Goal: Transaction & Acquisition: Book appointment/travel/reservation

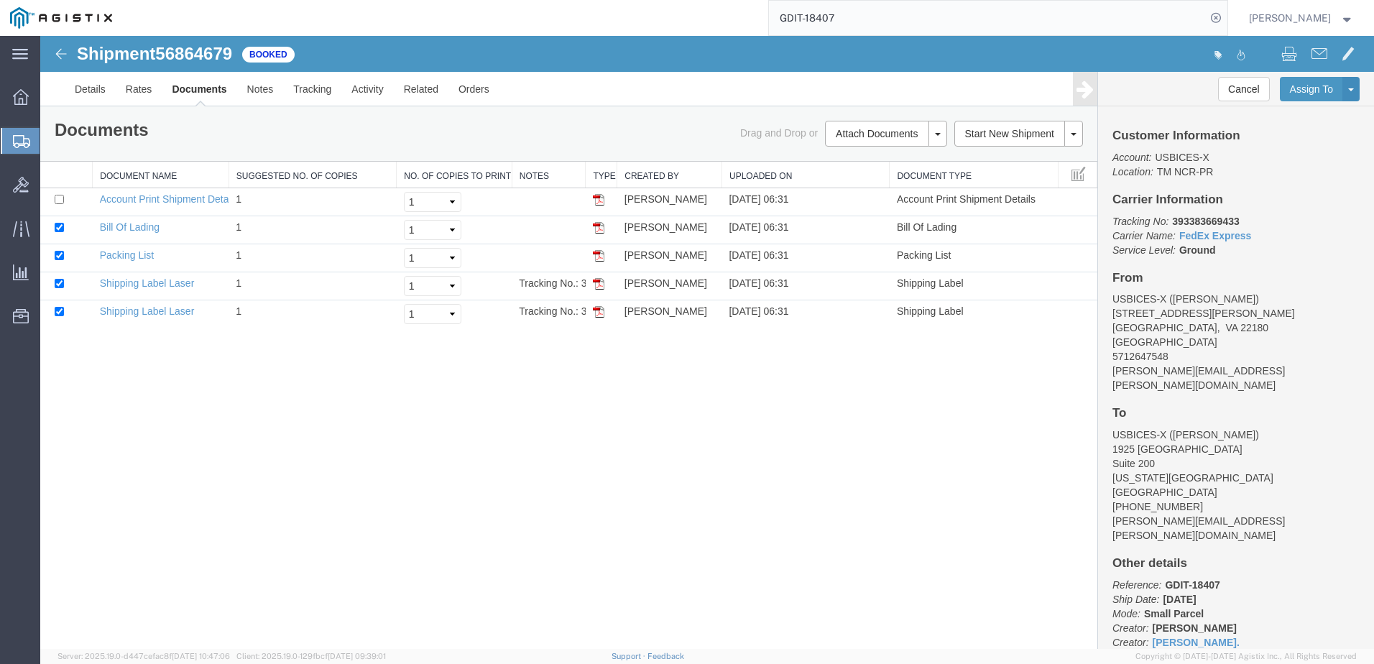
click at [1001, 18] on input "GDIT-18407" at bounding box center [987, 18] width 437 height 34
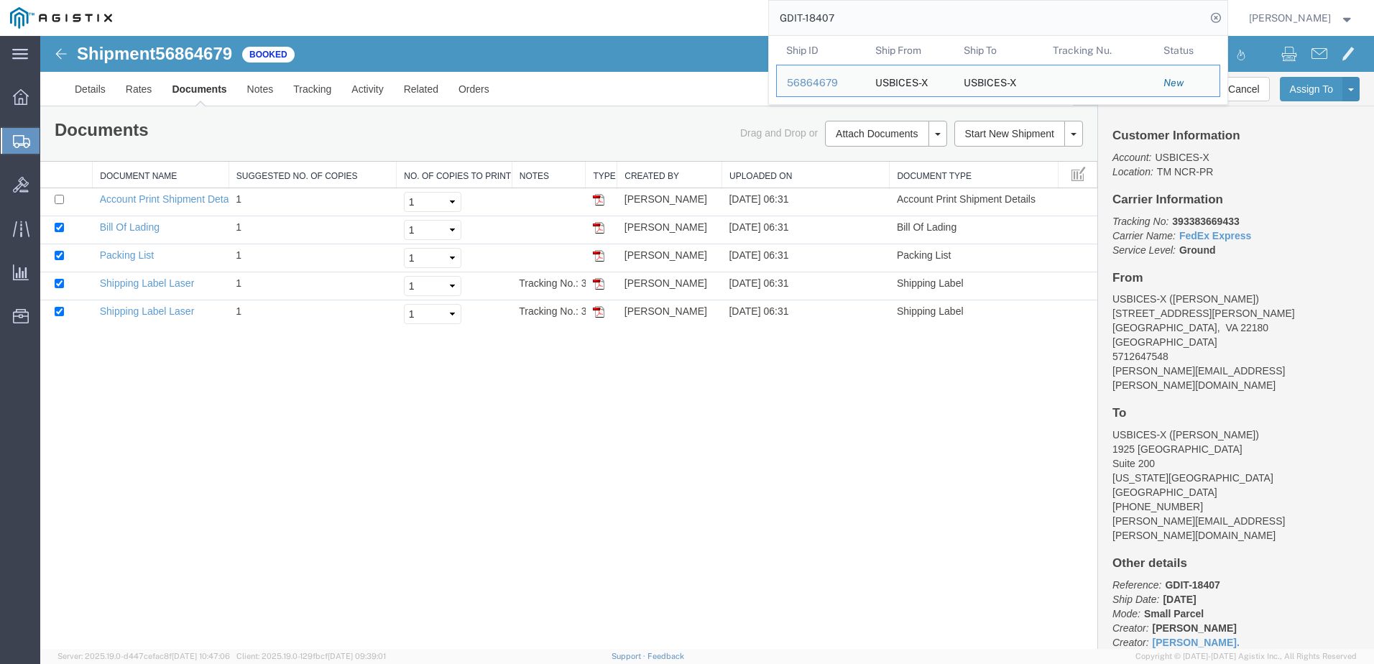
click at [1001, 18] on input "GDIT-18407" at bounding box center [987, 18] width 437 height 34
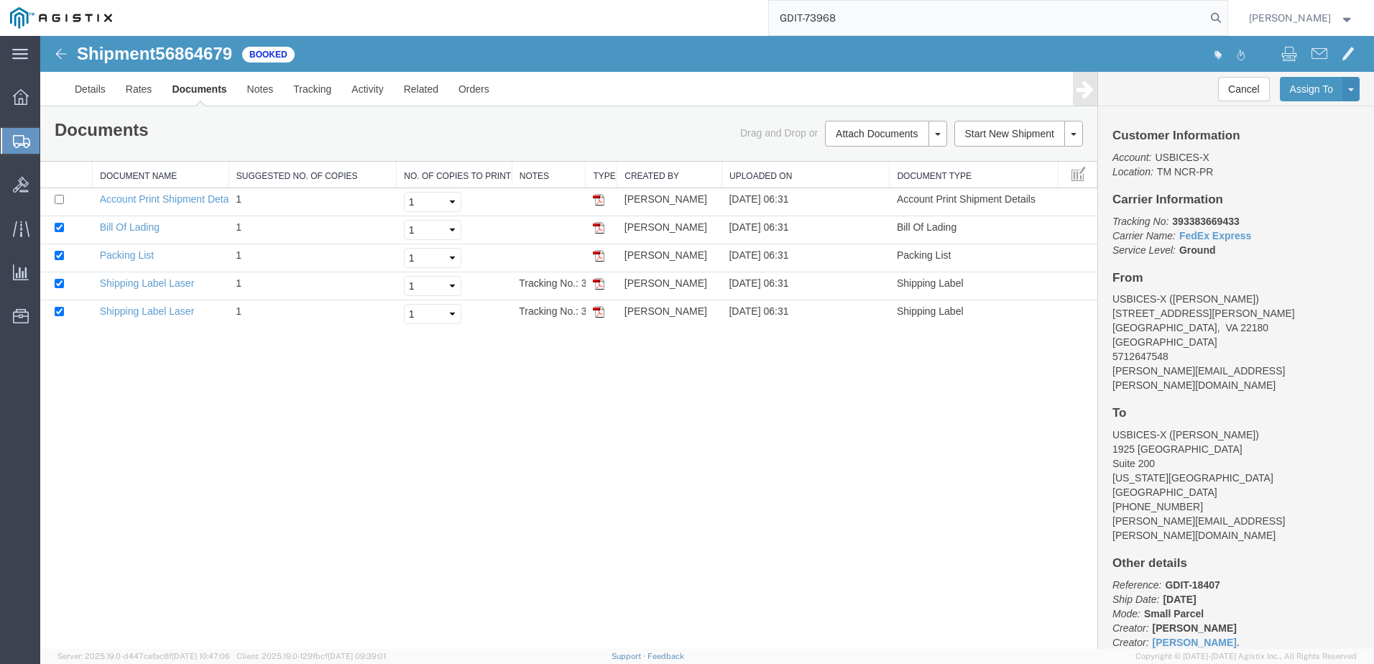
type input "GDIT-73968"
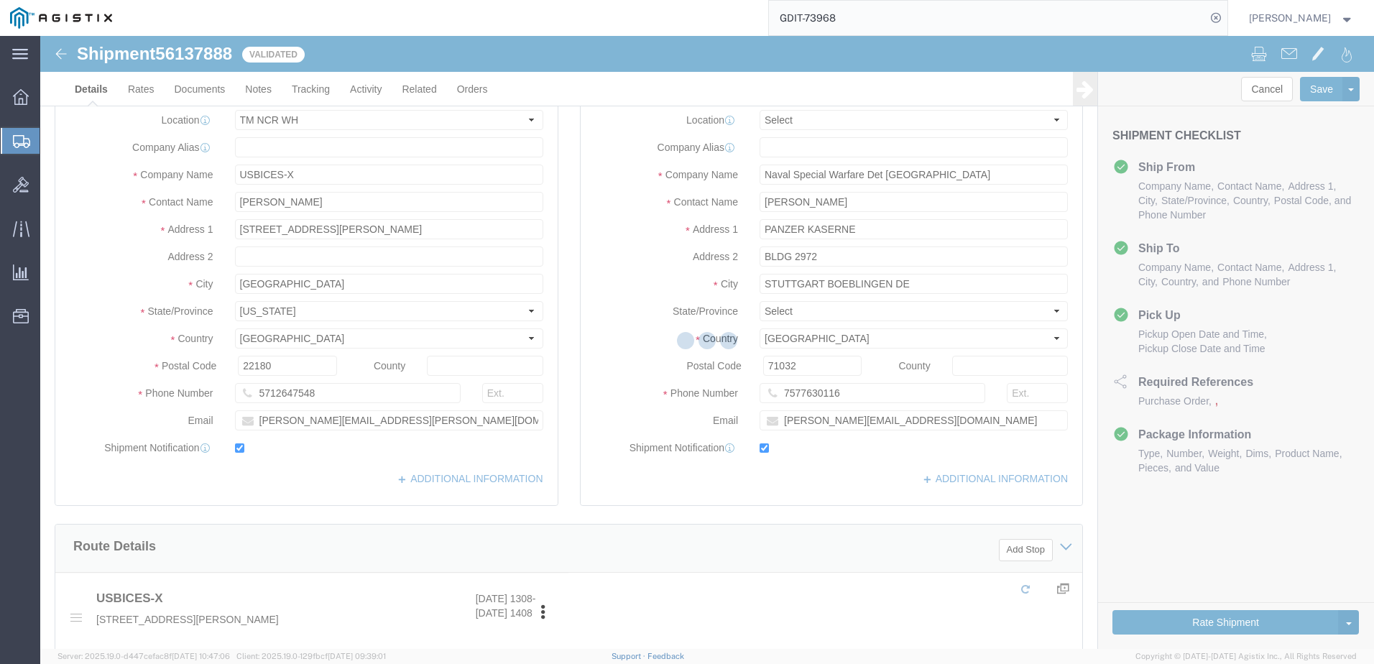
select select "69651"
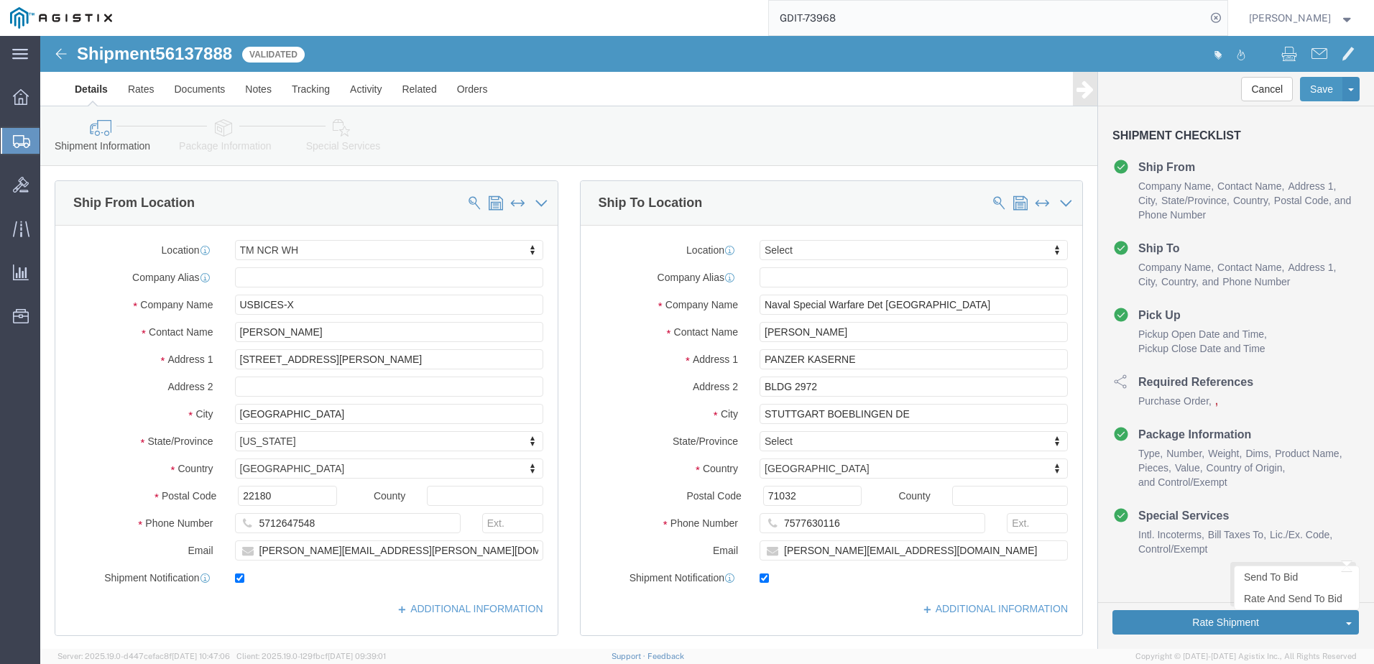
click button "Rate Shipment"
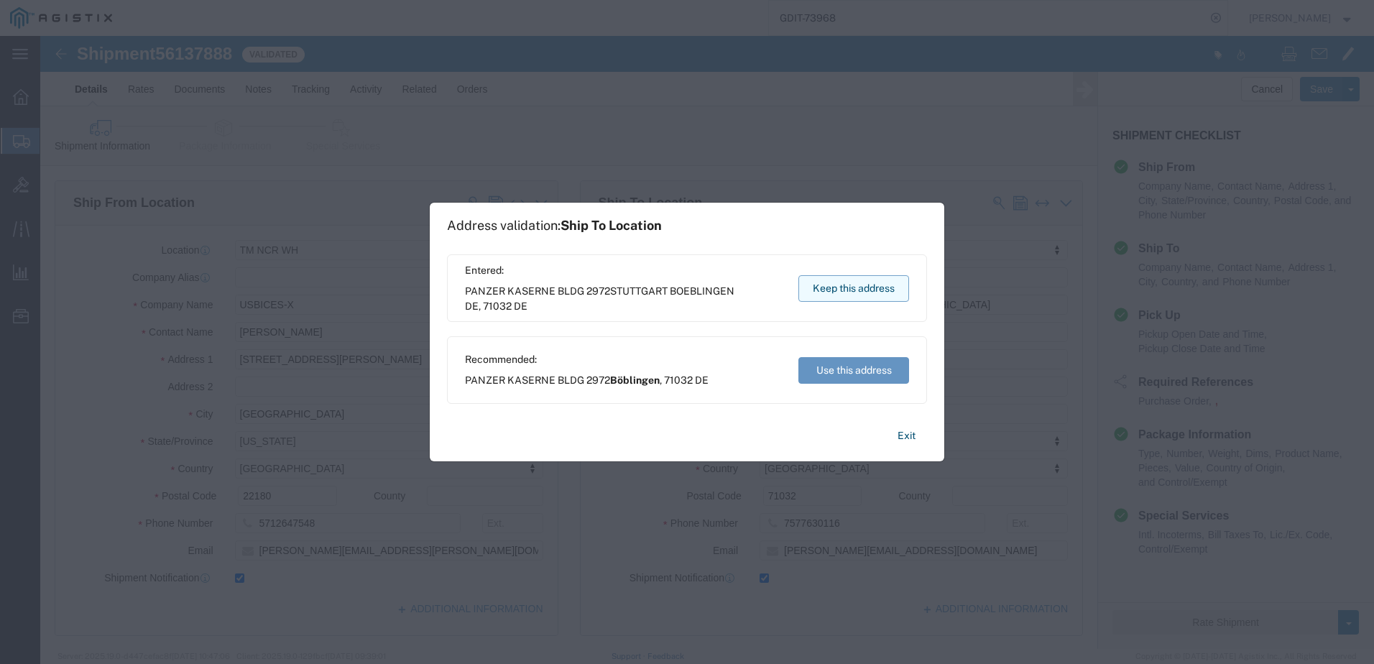
click at [863, 285] on button "Keep this address" at bounding box center [853, 288] width 111 height 27
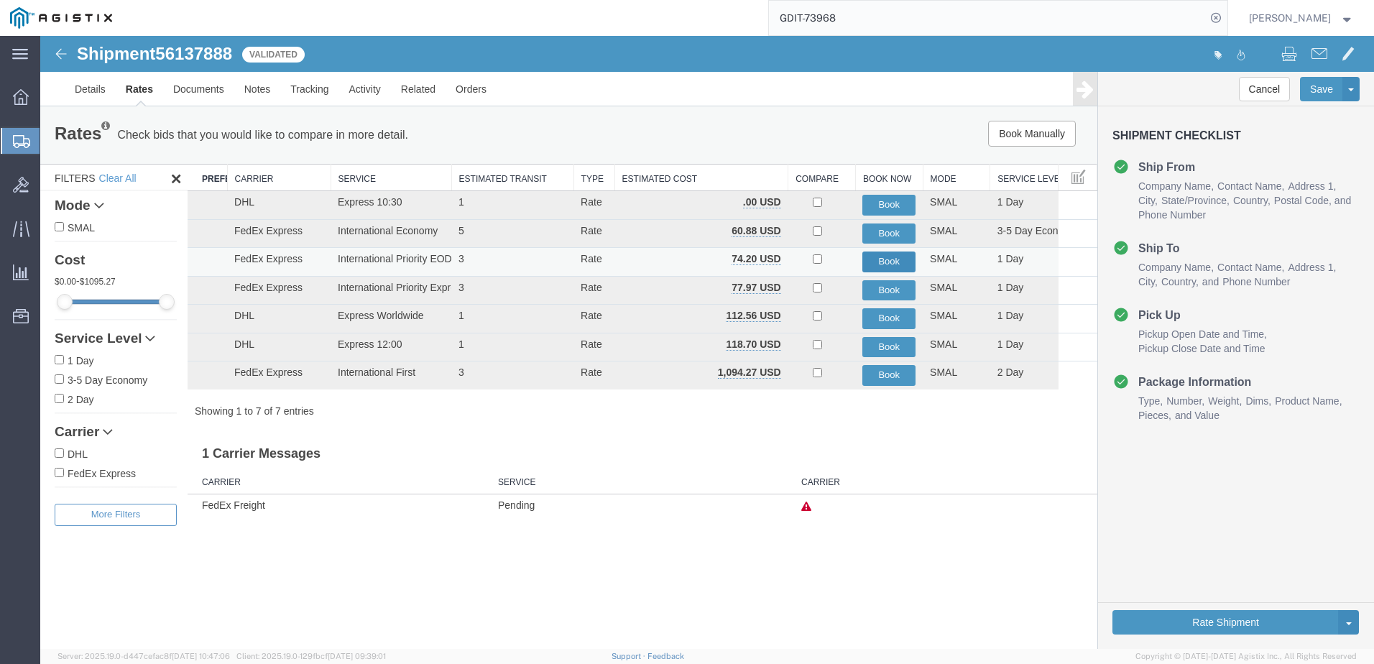
click at [879, 267] on button "Book" at bounding box center [888, 261] width 53 height 21
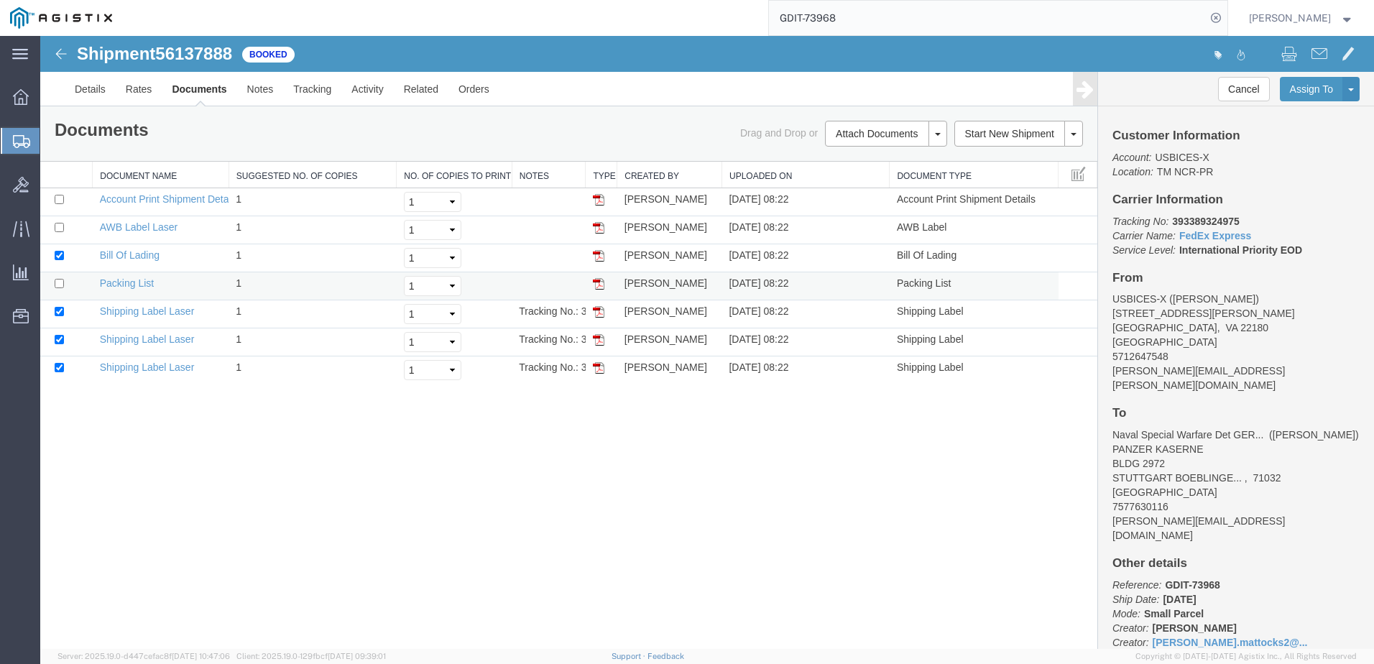
click at [52, 278] on td at bounding box center [66, 286] width 52 height 28
click at [66, 286] on td at bounding box center [66, 286] width 52 height 28
click at [60, 286] on input "checkbox" at bounding box center [59, 283] width 9 height 9
click at [655, 540] on div "Shipment 56137888 7 of 7 Booked Details Rates Documents Notes Tracking Activity…" at bounding box center [707, 342] width 1334 height 613
drag, startPoint x: 55, startPoint y: 283, endPoint x: 65, endPoint y: 266, distance: 19.6
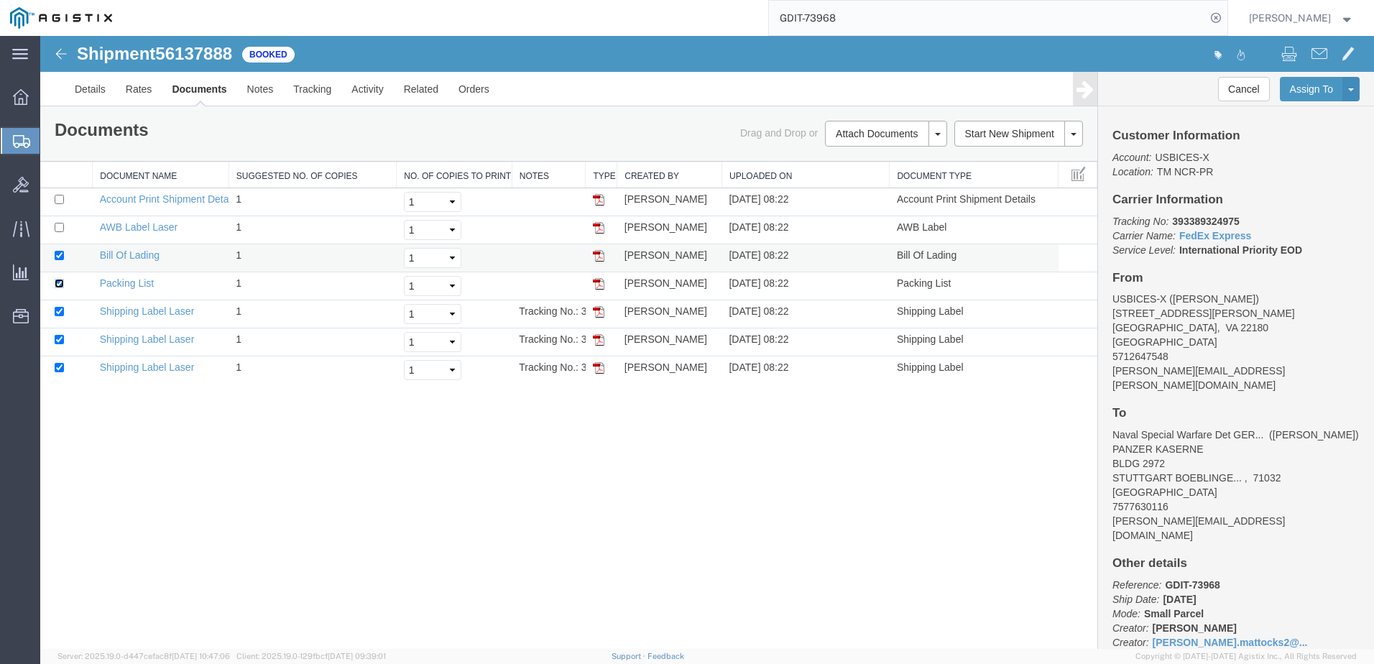
click at [58, 280] on input "checkbox" at bounding box center [59, 283] width 9 height 9
checkbox input "false"
click at [55, 258] on input "checkbox" at bounding box center [59, 255] width 9 height 9
checkbox input "false"
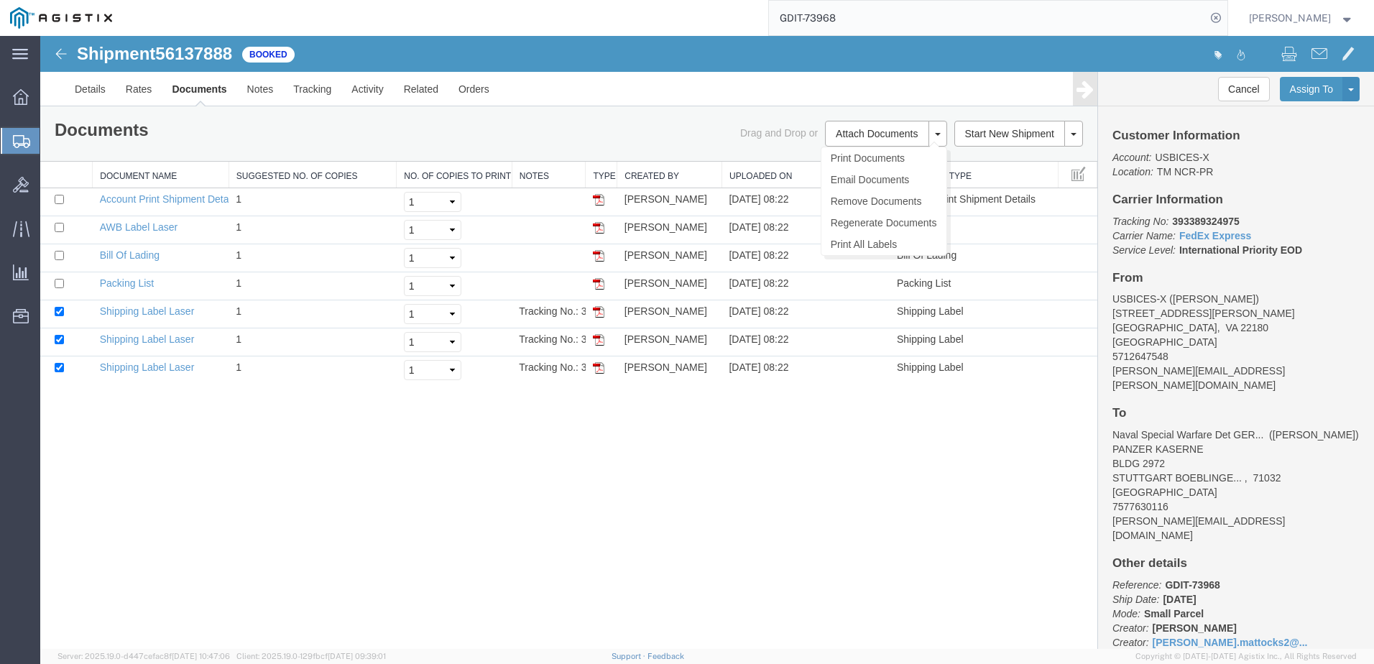
click at [939, 147] on ul "Print Documents Email Documents Remove Documents Regenerate Documents Print All…" at bounding box center [884, 201] width 126 height 109
click at [910, 162] on link "Print Documents" at bounding box center [883, 158] width 125 height 22
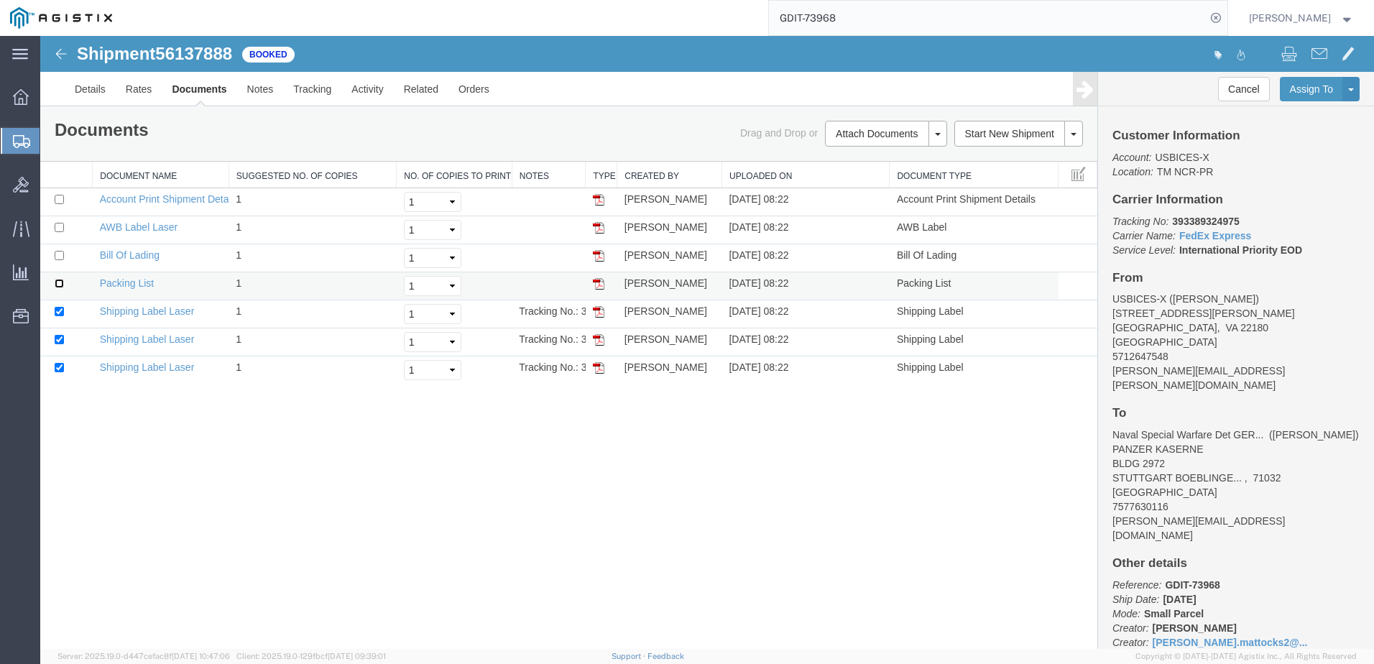
click at [60, 285] on input "checkbox" at bounding box center [59, 283] width 9 height 9
checkbox input "true"
click at [68, 254] on td at bounding box center [66, 258] width 52 height 28
click at [63, 255] on input "checkbox" at bounding box center [59, 255] width 9 height 9
checkbox input "true"
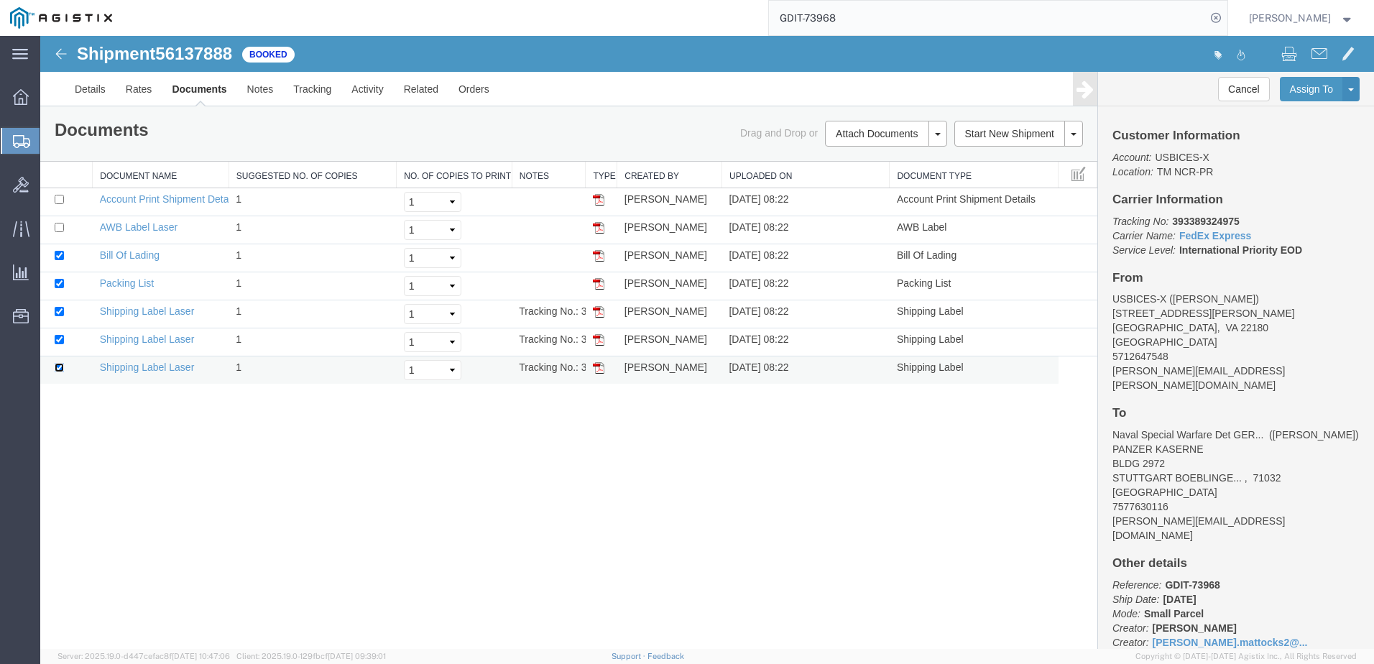
click at [59, 369] on input "checkbox" at bounding box center [59, 367] width 9 height 9
checkbox input "false"
click at [59, 338] on input "checkbox" at bounding box center [59, 339] width 9 height 9
checkbox input "false"
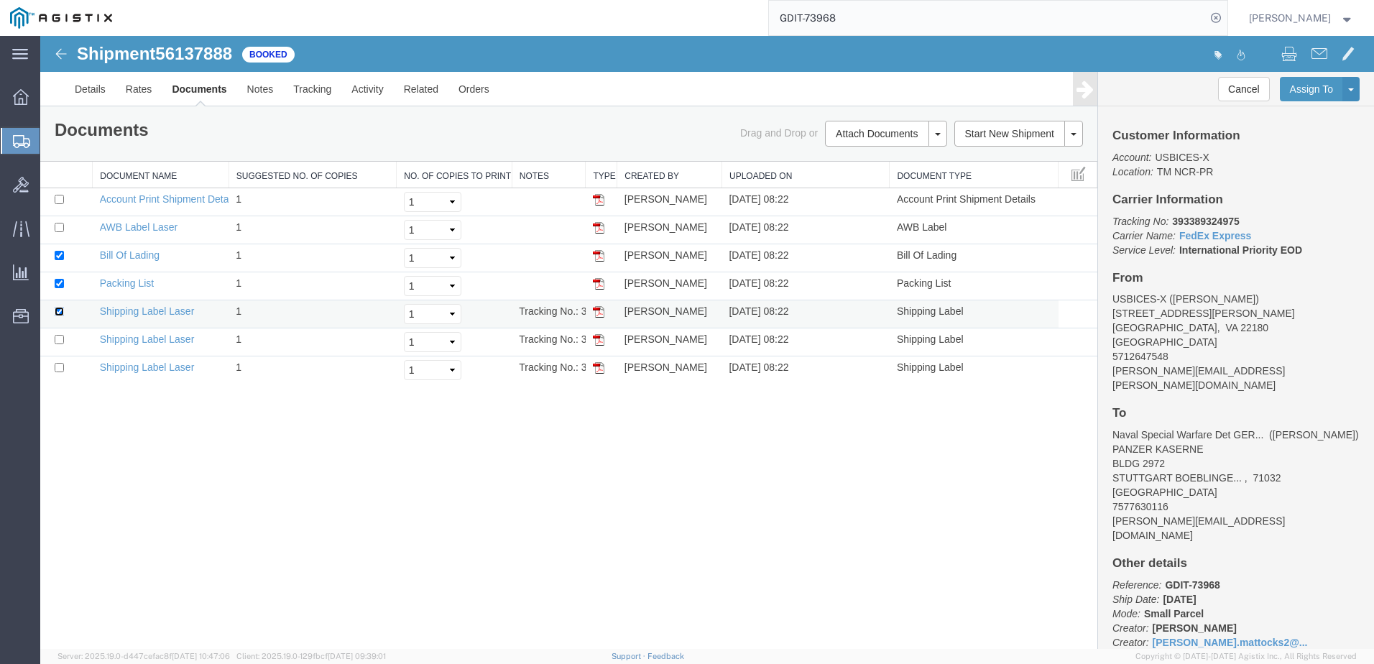
click at [60, 311] on input "checkbox" at bounding box center [59, 311] width 9 height 9
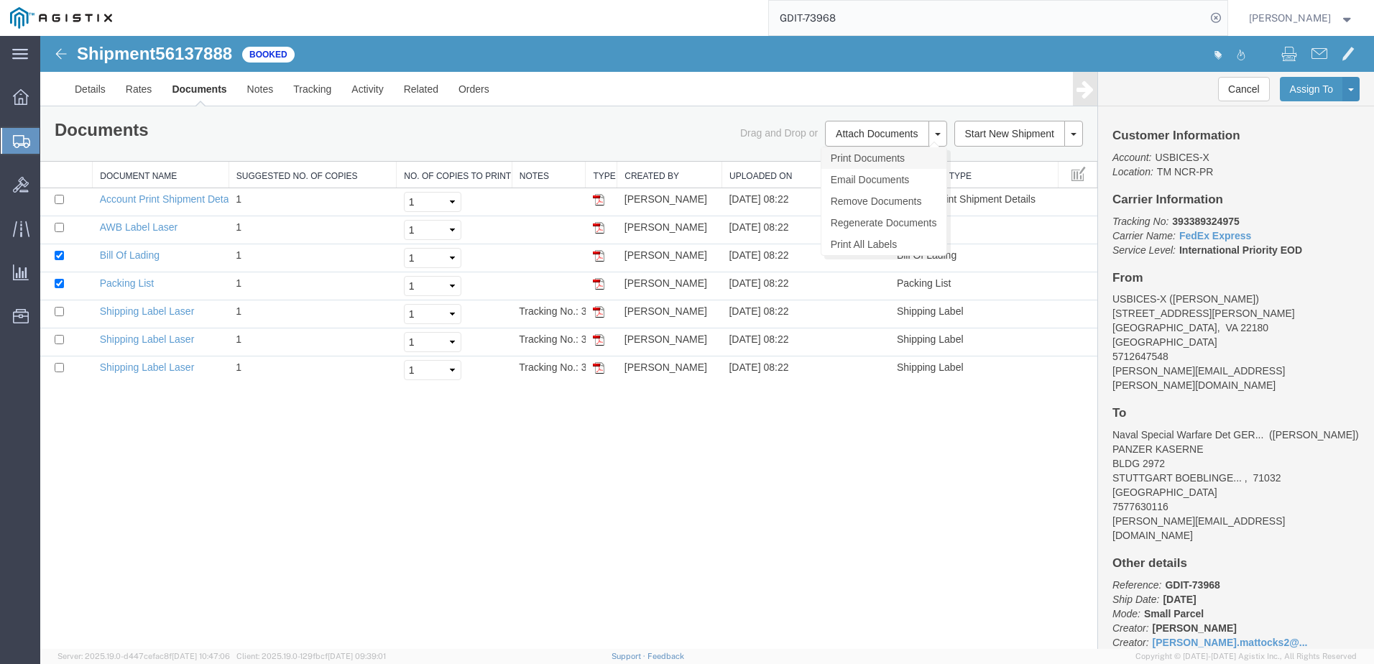
click at [908, 160] on link "Print Documents" at bounding box center [883, 158] width 125 height 22
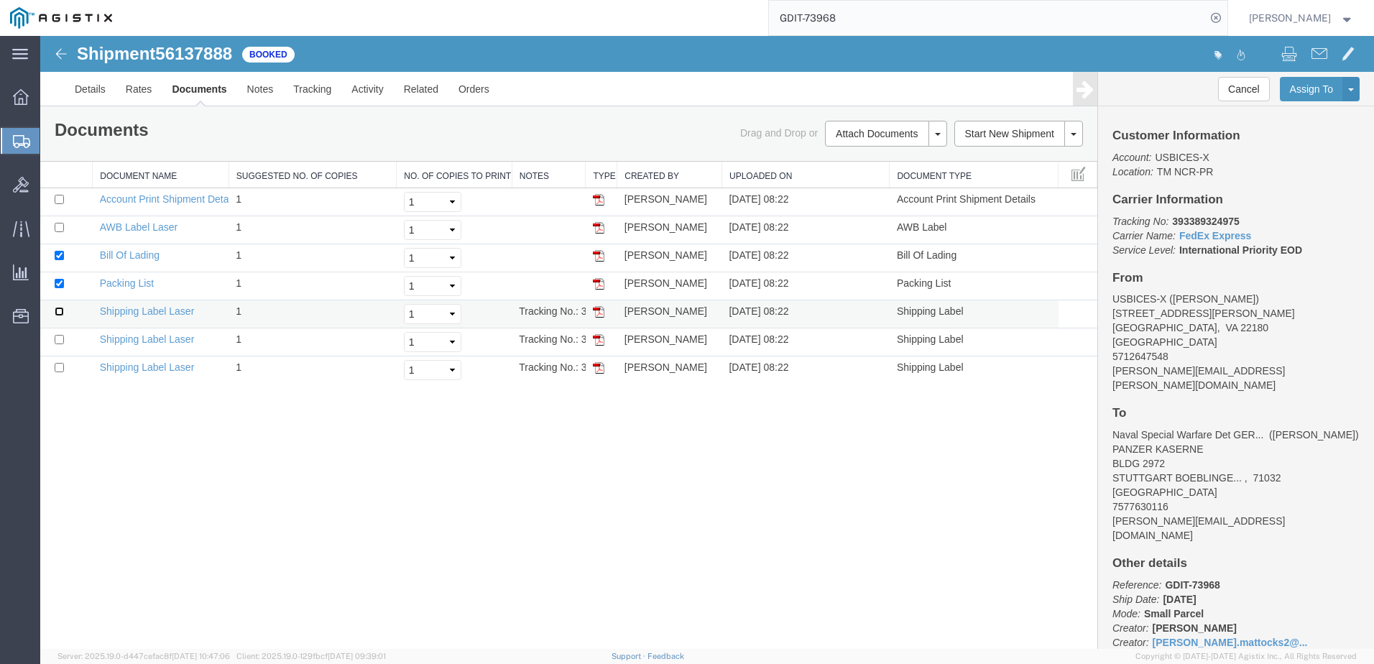
click at [56, 315] on input "checkbox" at bounding box center [59, 311] width 9 height 9
checkbox input "true"
click at [60, 333] on td at bounding box center [66, 342] width 52 height 28
drag, startPoint x: 59, startPoint y: 338, endPoint x: 62, endPoint y: 352, distance: 14.7
click at [60, 338] on input "checkbox" at bounding box center [59, 339] width 9 height 9
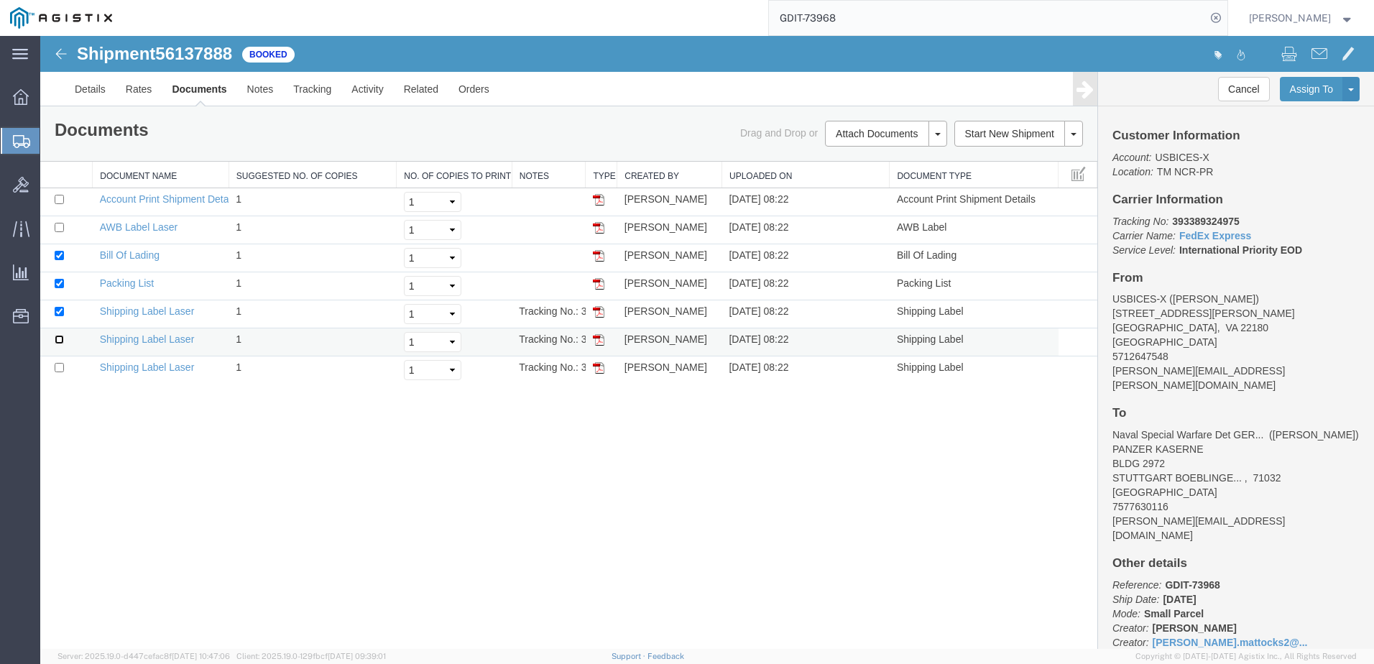
checkbox input "true"
click at [60, 371] on input "checkbox" at bounding box center [59, 367] width 9 height 9
checkbox input "true"
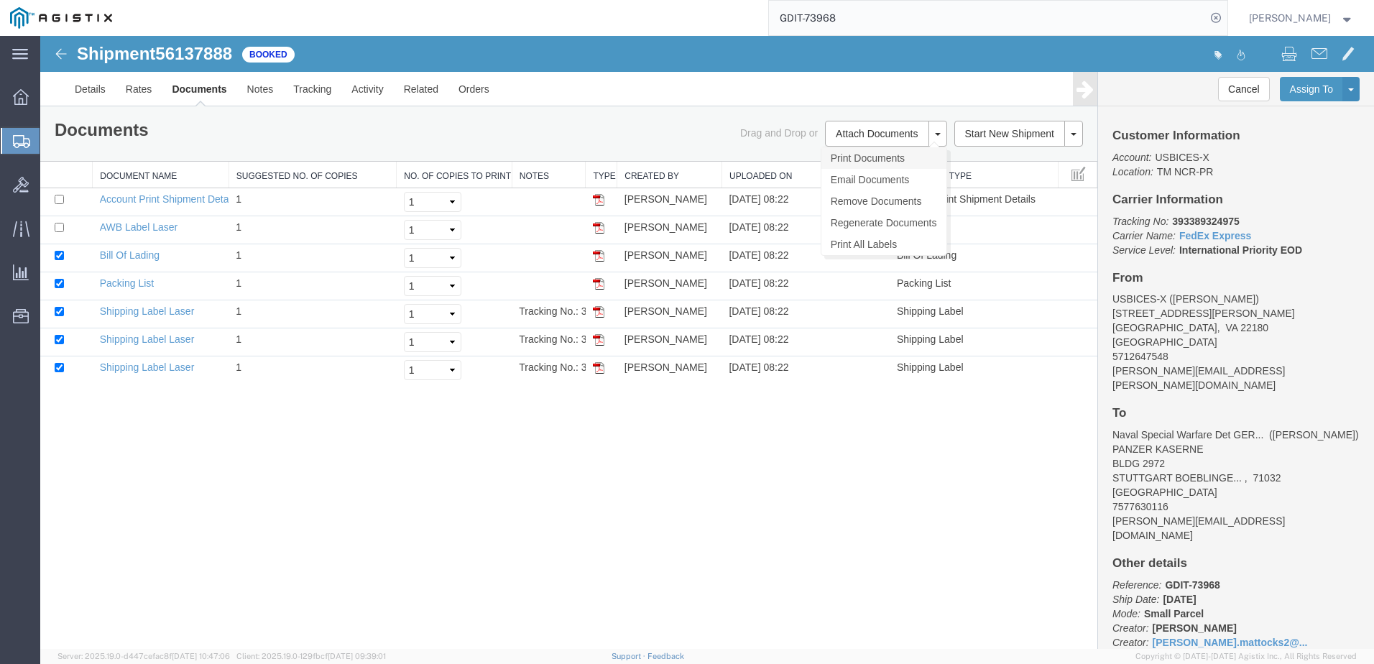
click at [890, 161] on link "Print Documents" at bounding box center [883, 158] width 125 height 22
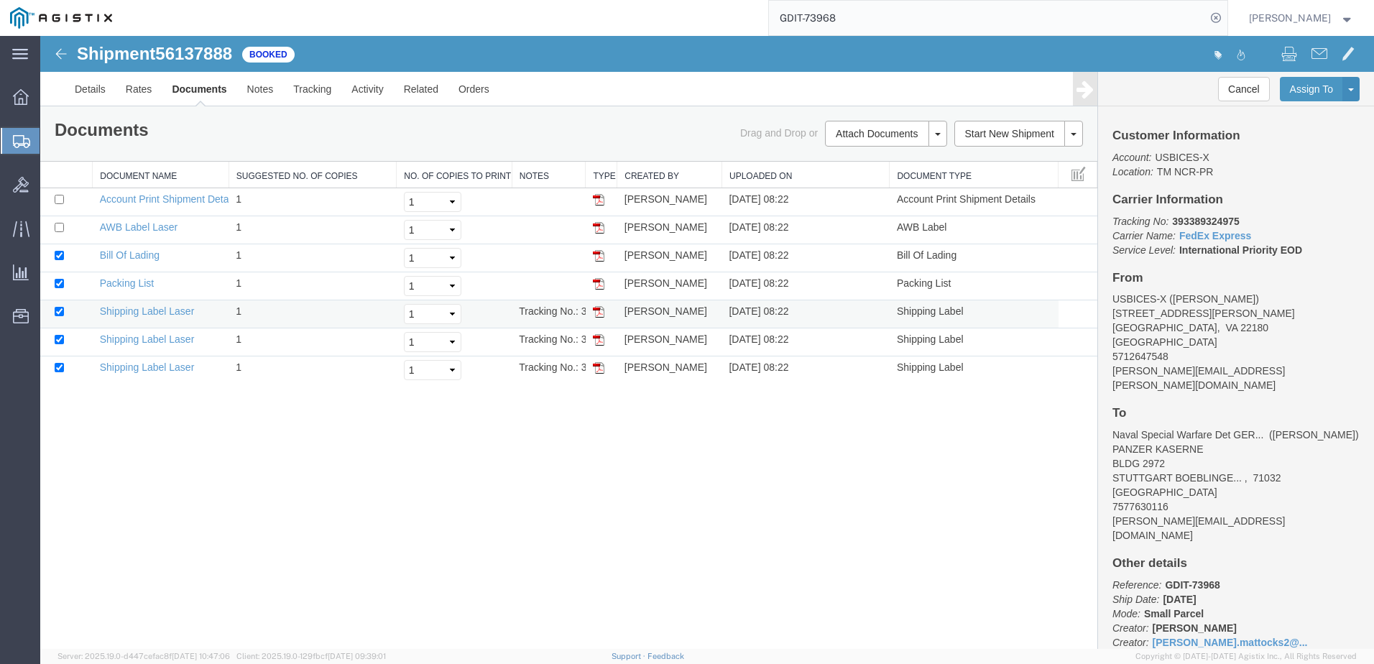
click at [57, 316] on td at bounding box center [66, 314] width 52 height 28
click at [60, 338] on input "checkbox" at bounding box center [59, 339] width 9 height 9
checkbox input "false"
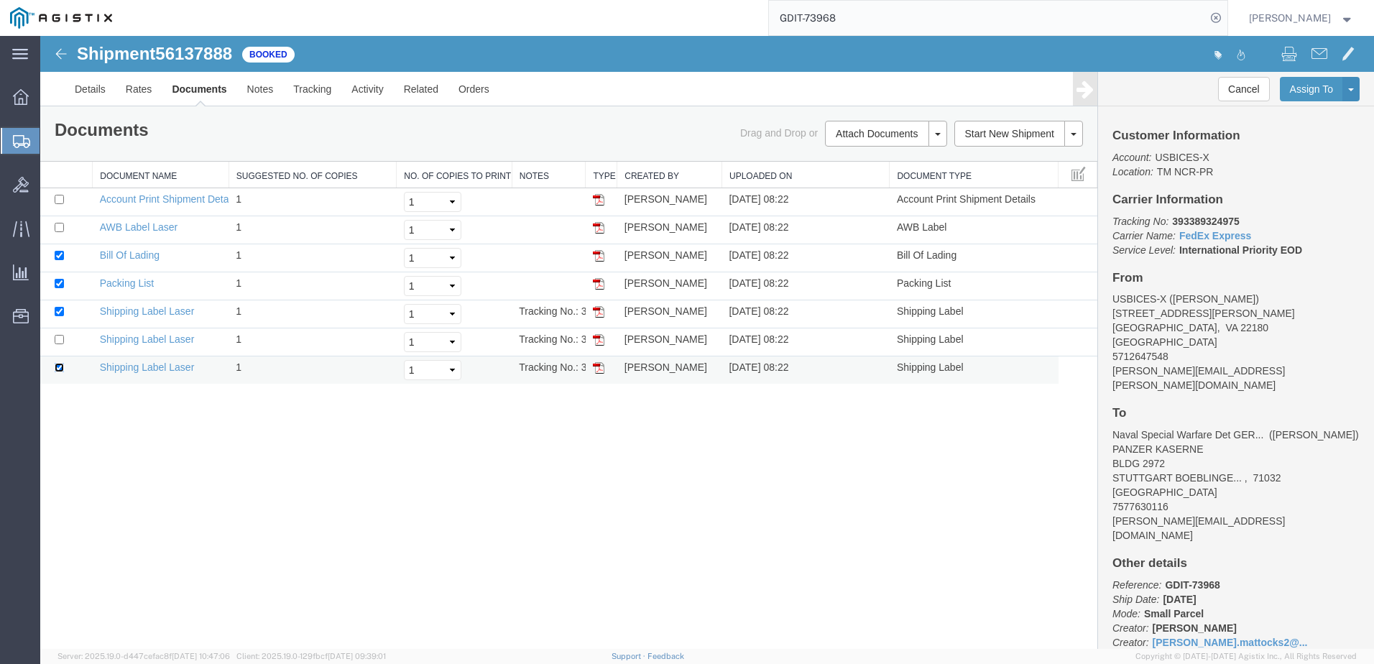
click at [56, 367] on input "checkbox" at bounding box center [59, 367] width 9 height 9
checkbox input "false"
click at [61, 314] on input "checkbox" at bounding box center [59, 311] width 9 height 9
checkbox input "false"
click at [467, 476] on div "Shipment 56137888 7 of 7 Booked Details Rates Documents Notes Tracking Activity…" at bounding box center [707, 342] width 1334 height 613
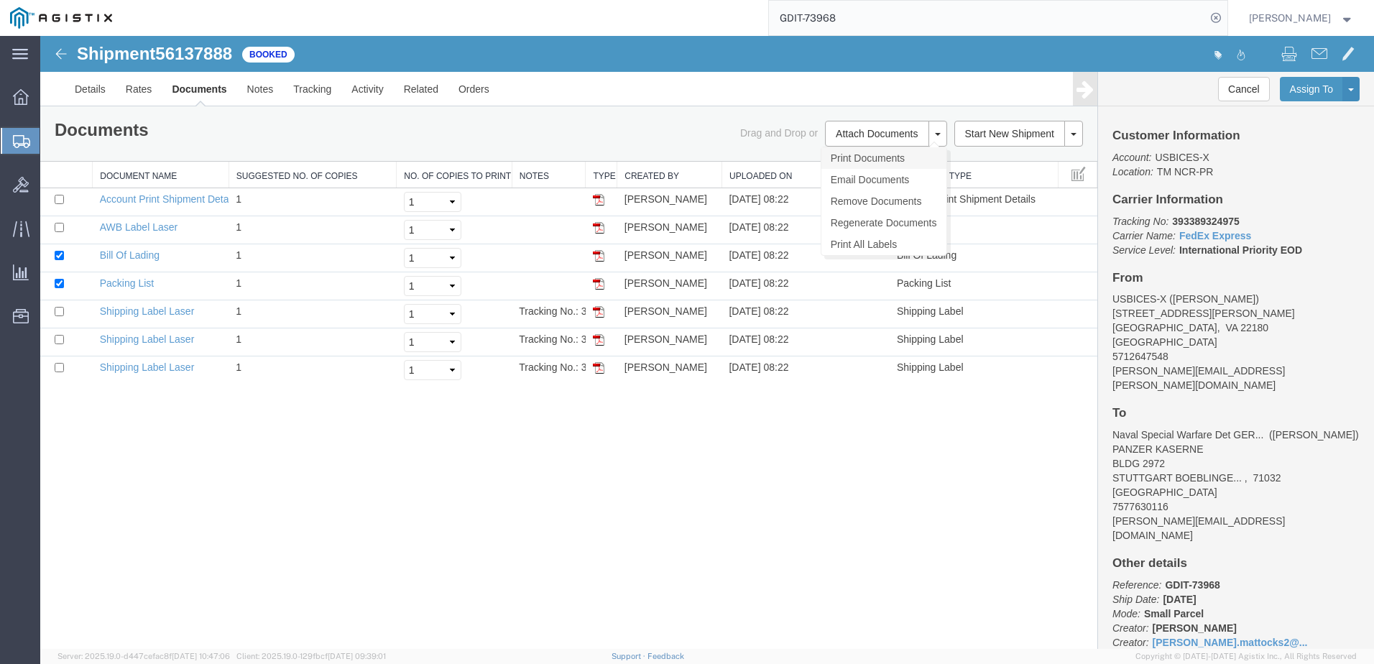
click at [922, 163] on link "Print Documents" at bounding box center [883, 158] width 125 height 22
click at [650, 47] on div "Shipment 56137888 7 of 7 Booked" at bounding box center [374, 58] width 665 height 27
click at [878, 13] on input "GDIT-73968" at bounding box center [987, 18] width 437 height 34
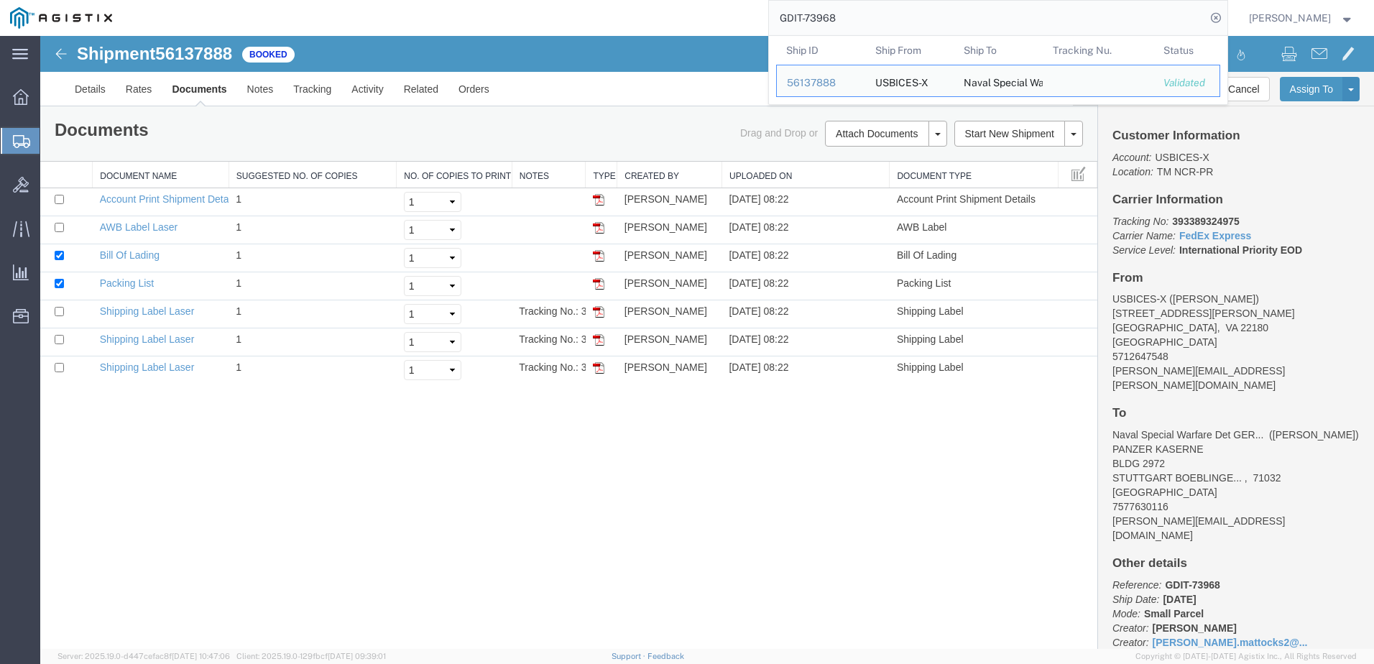
click at [878, 13] on input "GDIT-73968" at bounding box center [987, 18] width 437 height 34
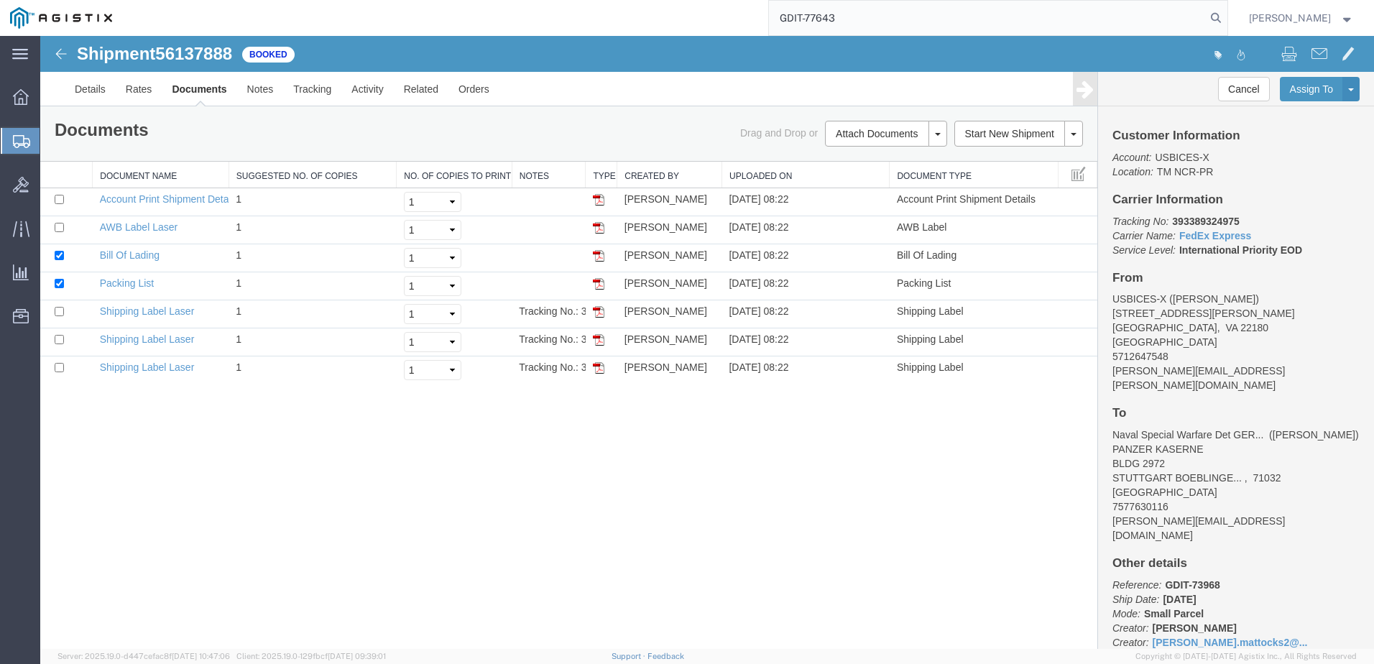
type input "GDIT-77643"
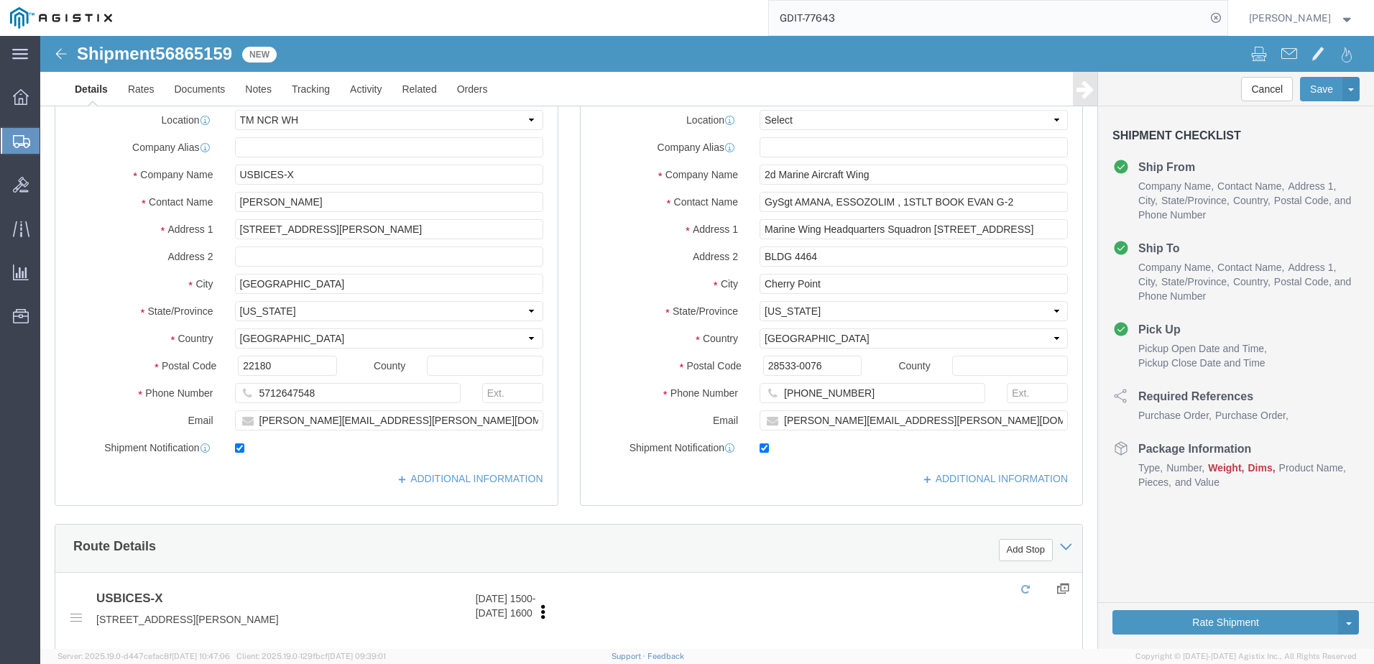
select select "69651"
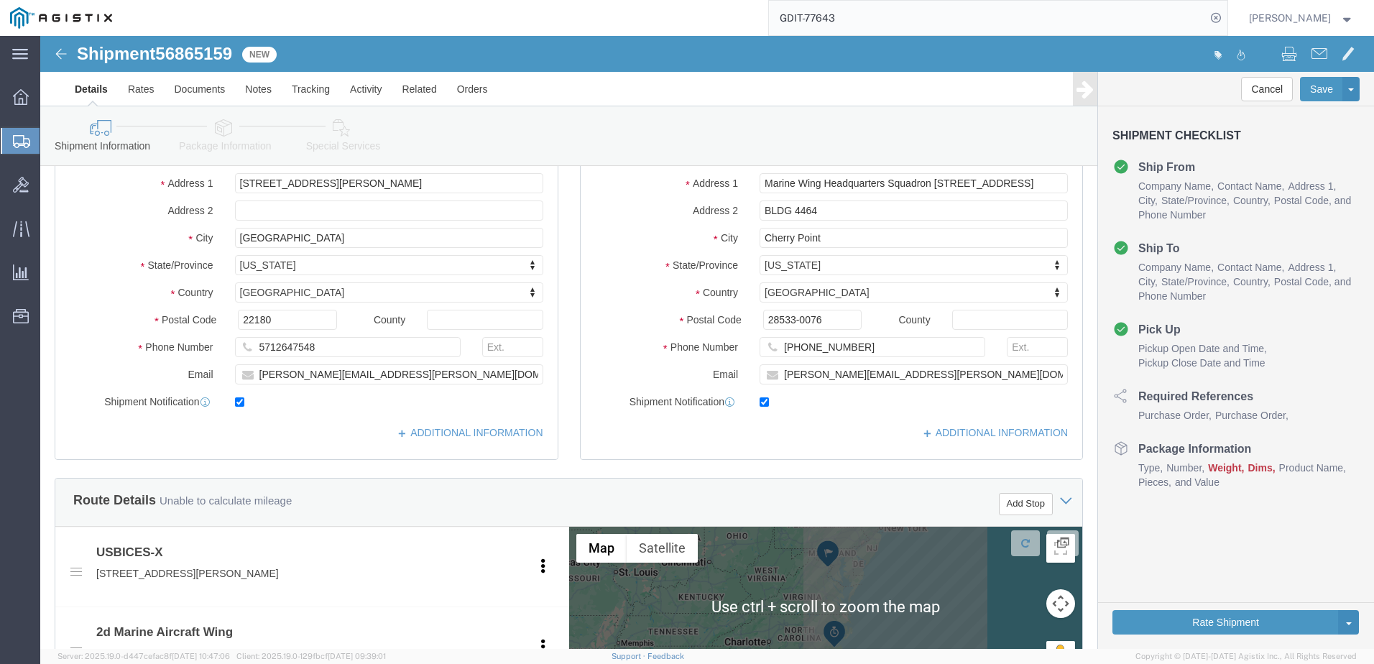
scroll to position [144, 0]
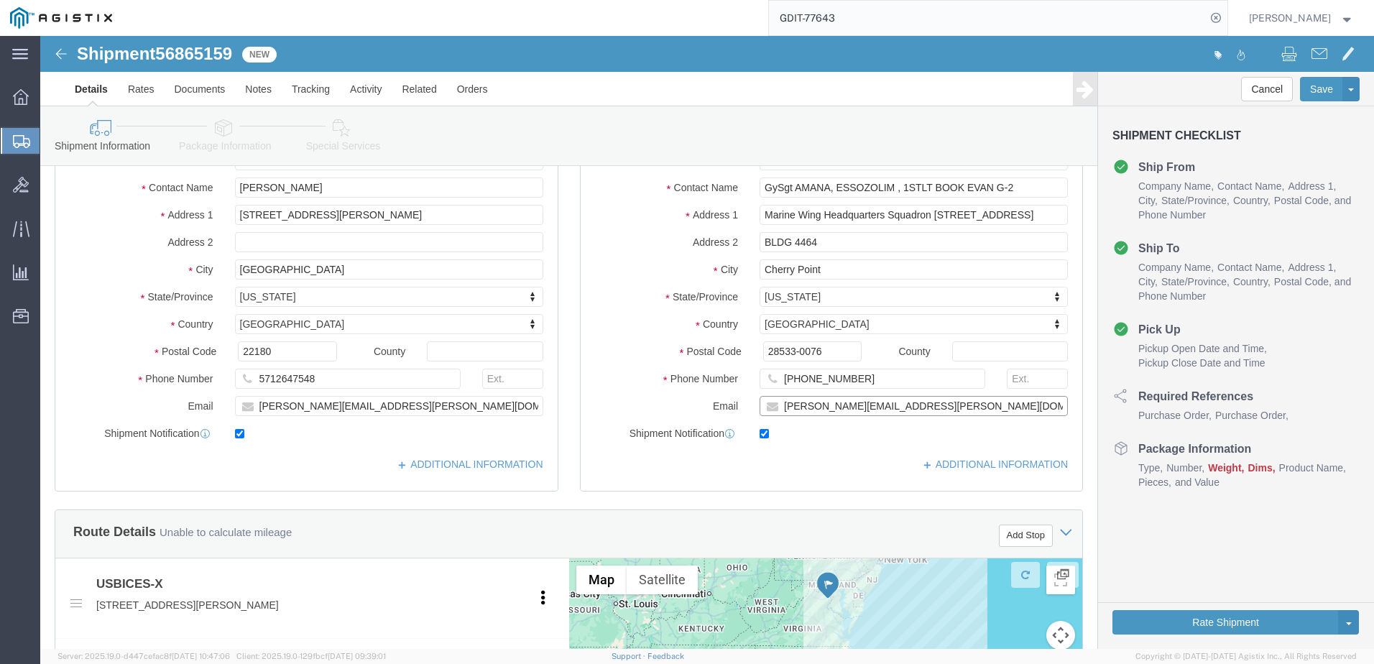
drag, startPoint x: 850, startPoint y: 369, endPoint x: 726, endPoint y: 366, distance: 124.3
click div "[PERSON_NAME][EMAIL_ADDRESS][PERSON_NAME][DOMAIN_NAME]"
click label
click input "checkbox"
checkbox input "false"
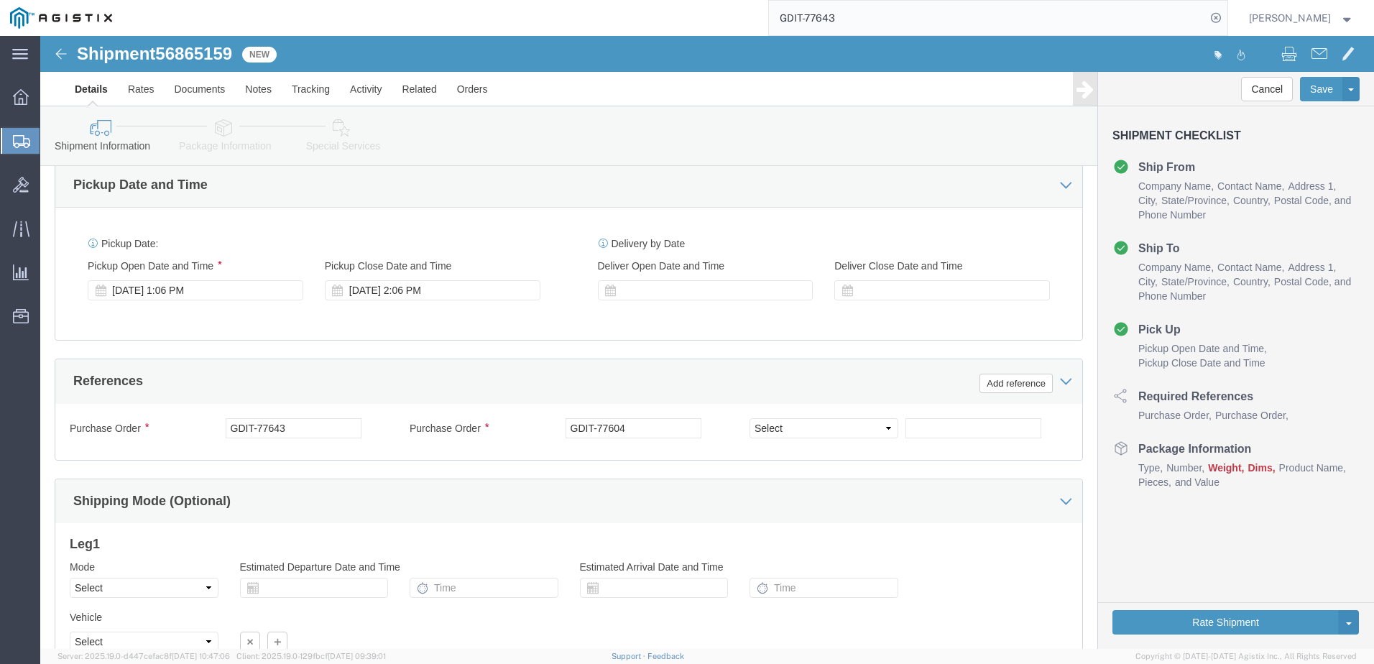
scroll to position [863, 0]
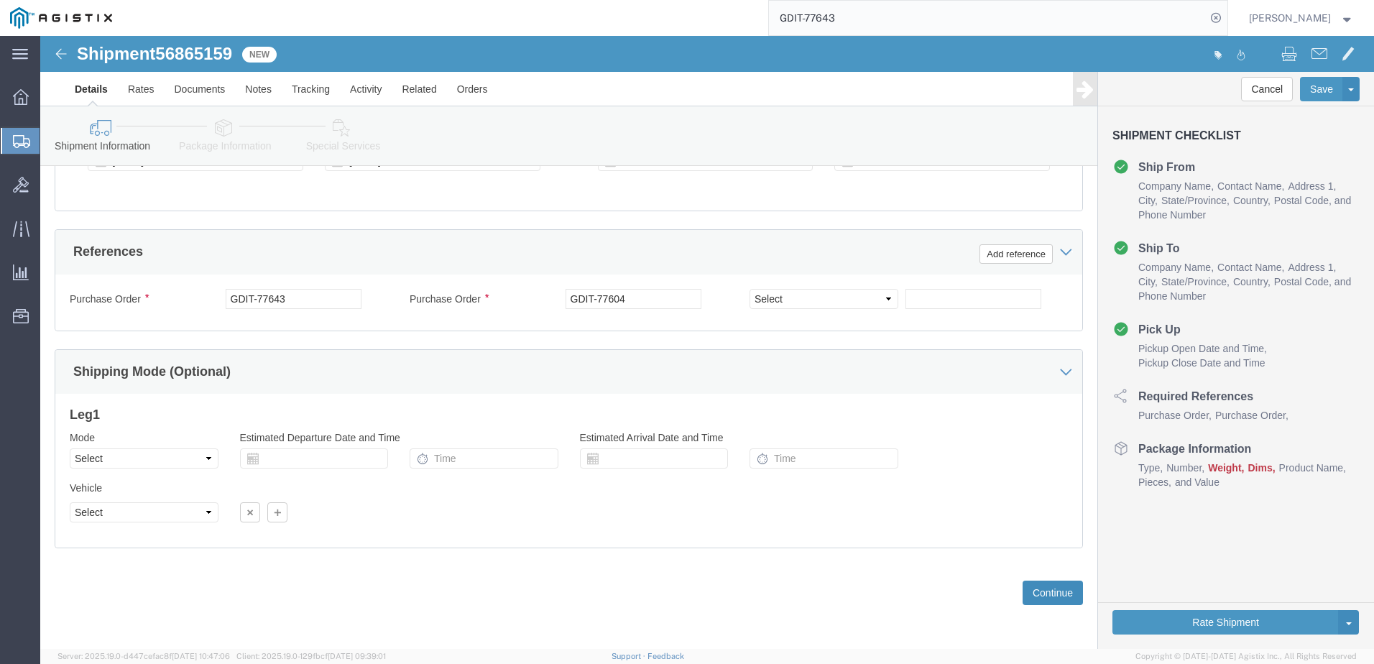
click button "Continue"
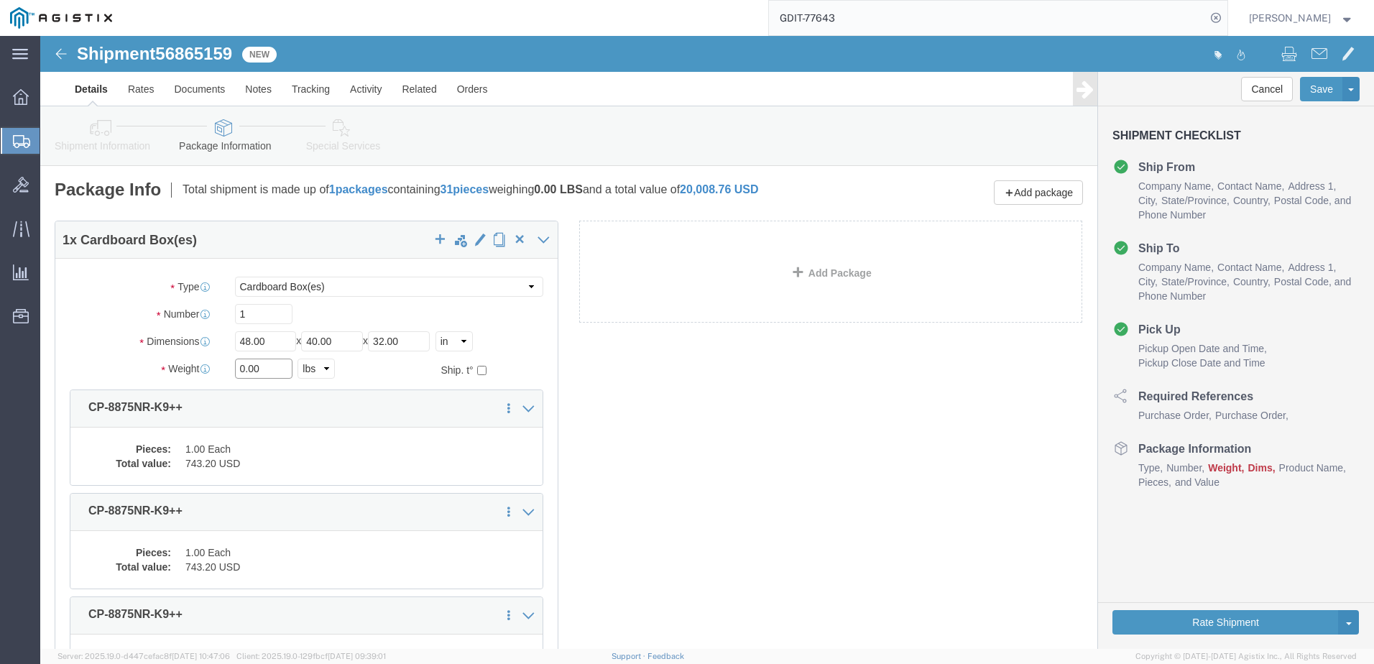
click input "0.00"
click input "32.00"
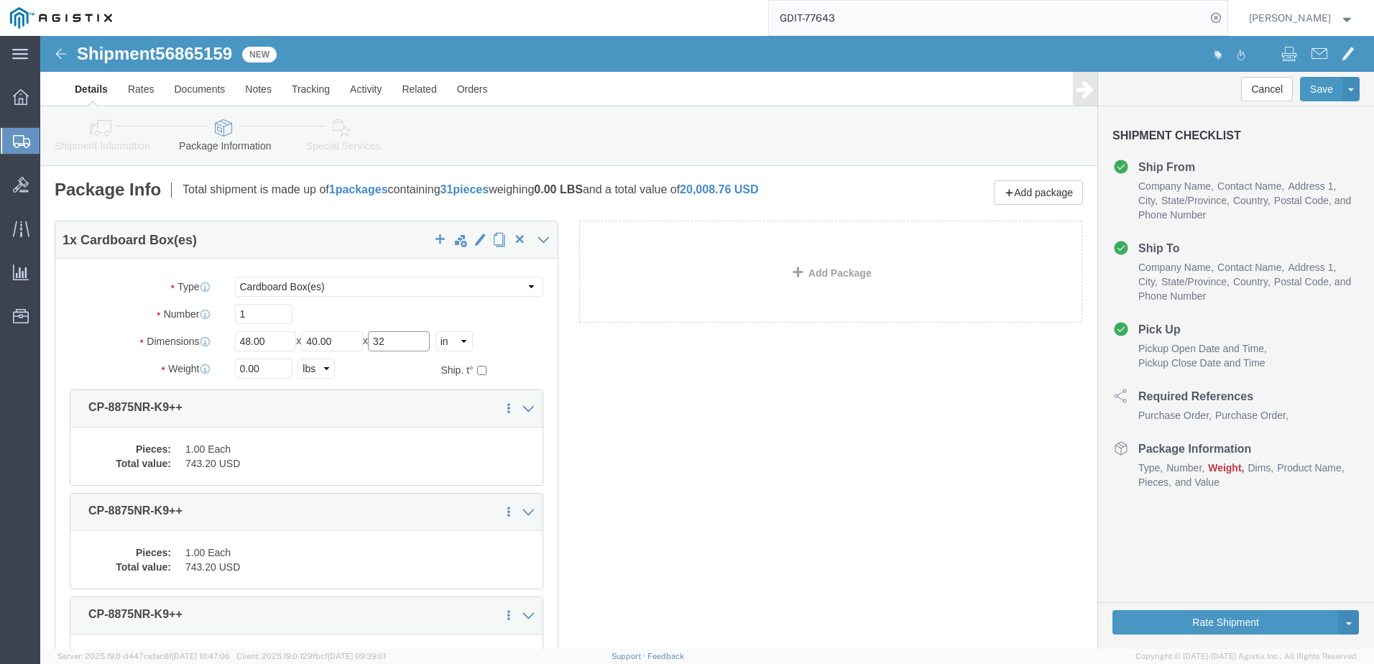
type input "32"
click input "0.00"
click input "text"
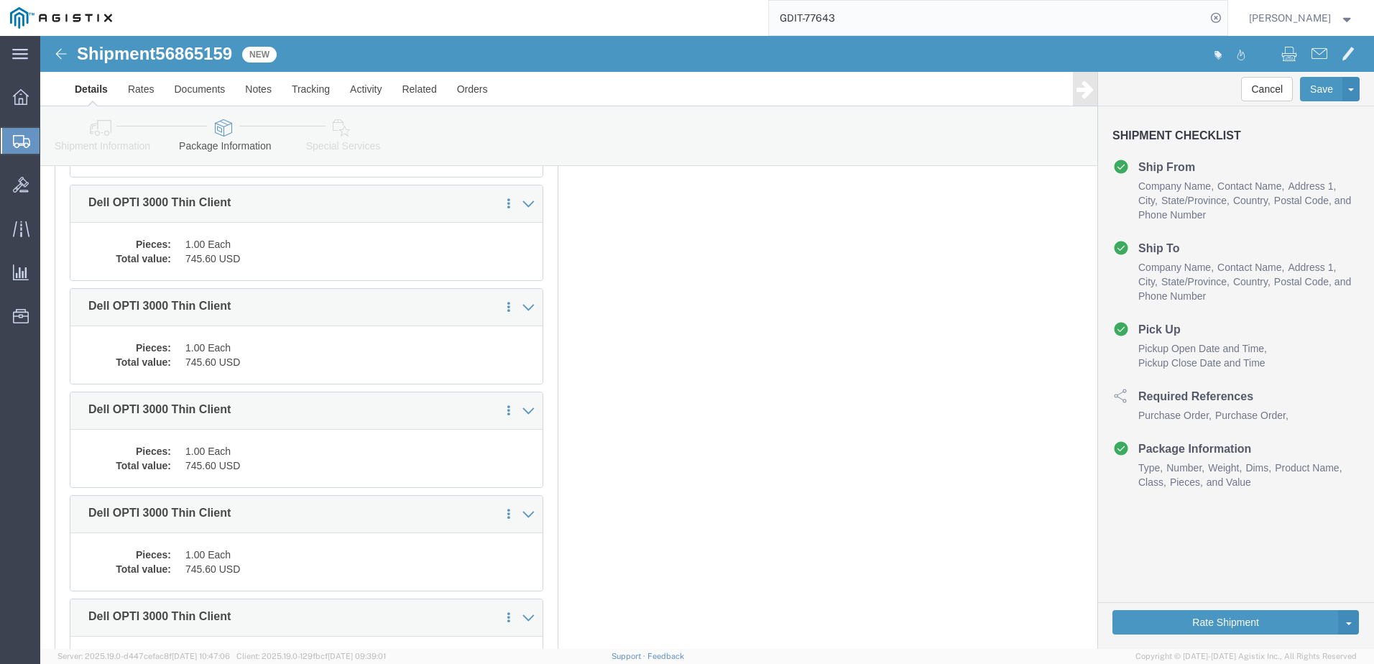
scroll to position [2084, 0]
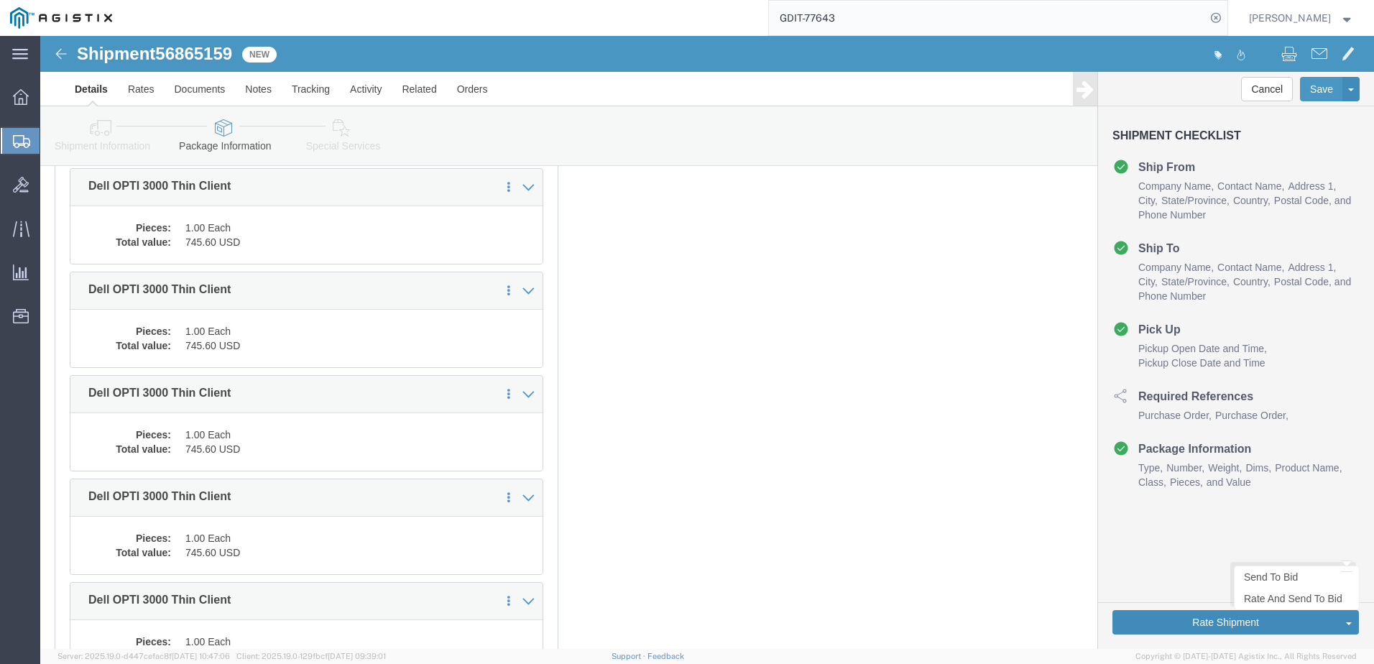
type input "186"
click button "Rate Shipment"
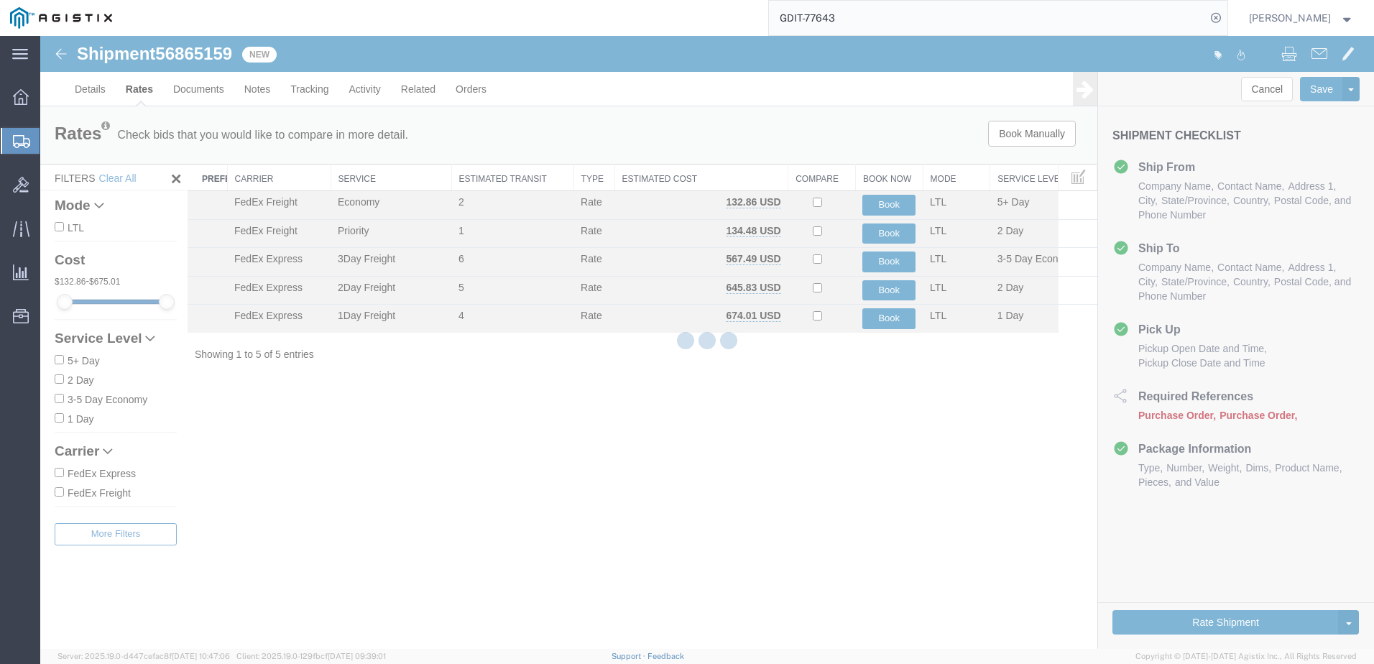
scroll to position [0, 0]
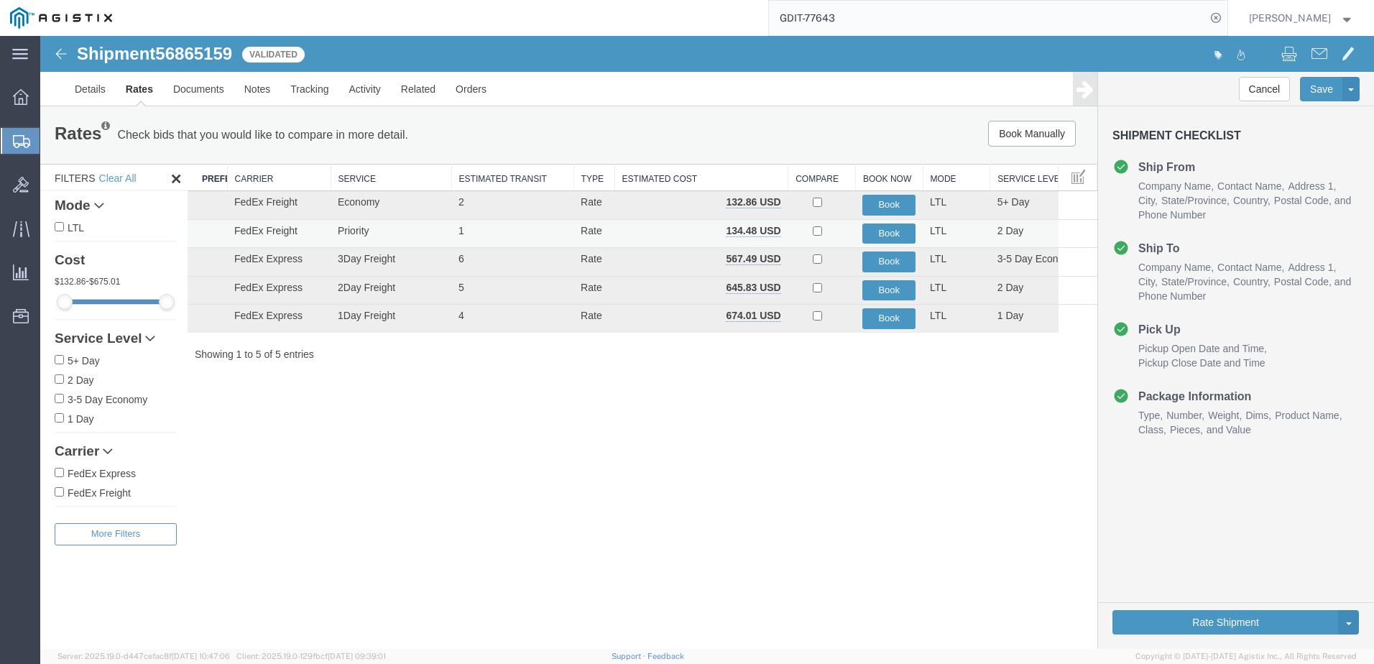
click at [637, 229] on td "134.48 USD" at bounding box center [701, 233] width 174 height 29
click at [887, 236] on button "Book" at bounding box center [888, 233] width 53 height 21
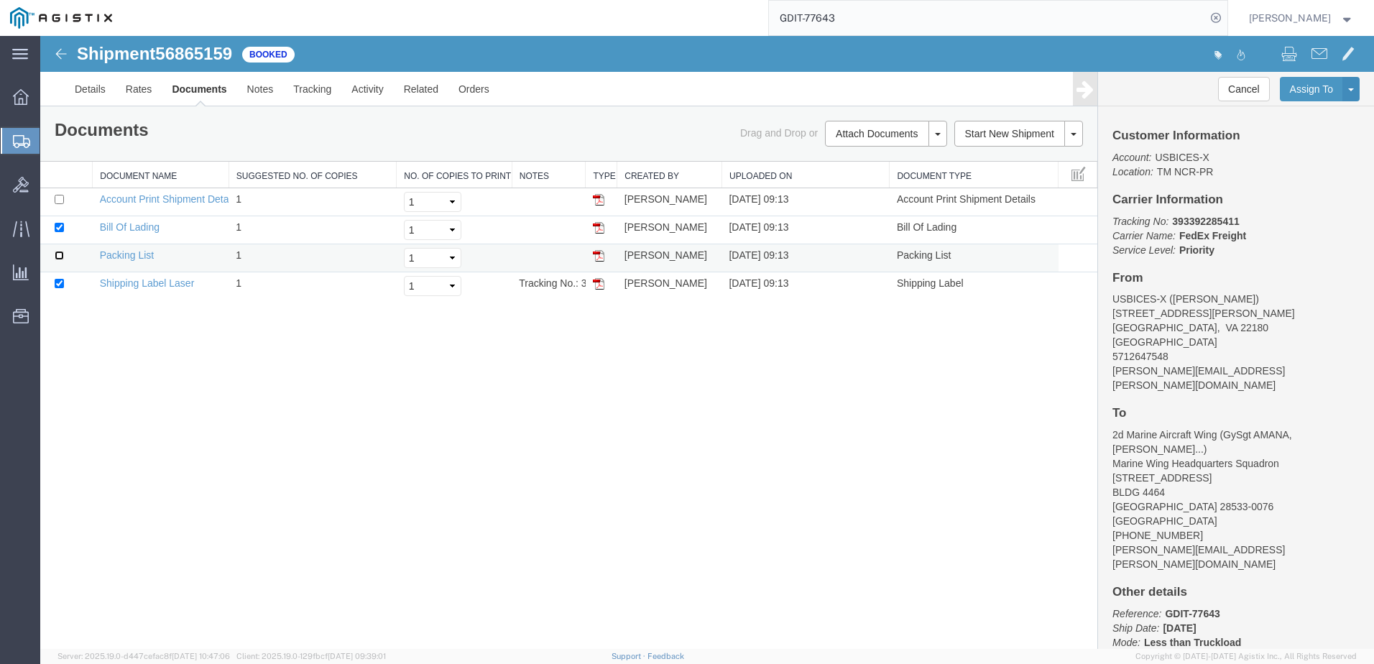
click at [57, 252] on input "checkbox" at bounding box center [59, 255] width 9 height 9
checkbox input "true"
click at [835, 392] on div "Shipment 56865159 4 of 4 Booked Details Rates Documents Notes Tracking Activity…" at bounding box center [707, 342] width 1334 height 613
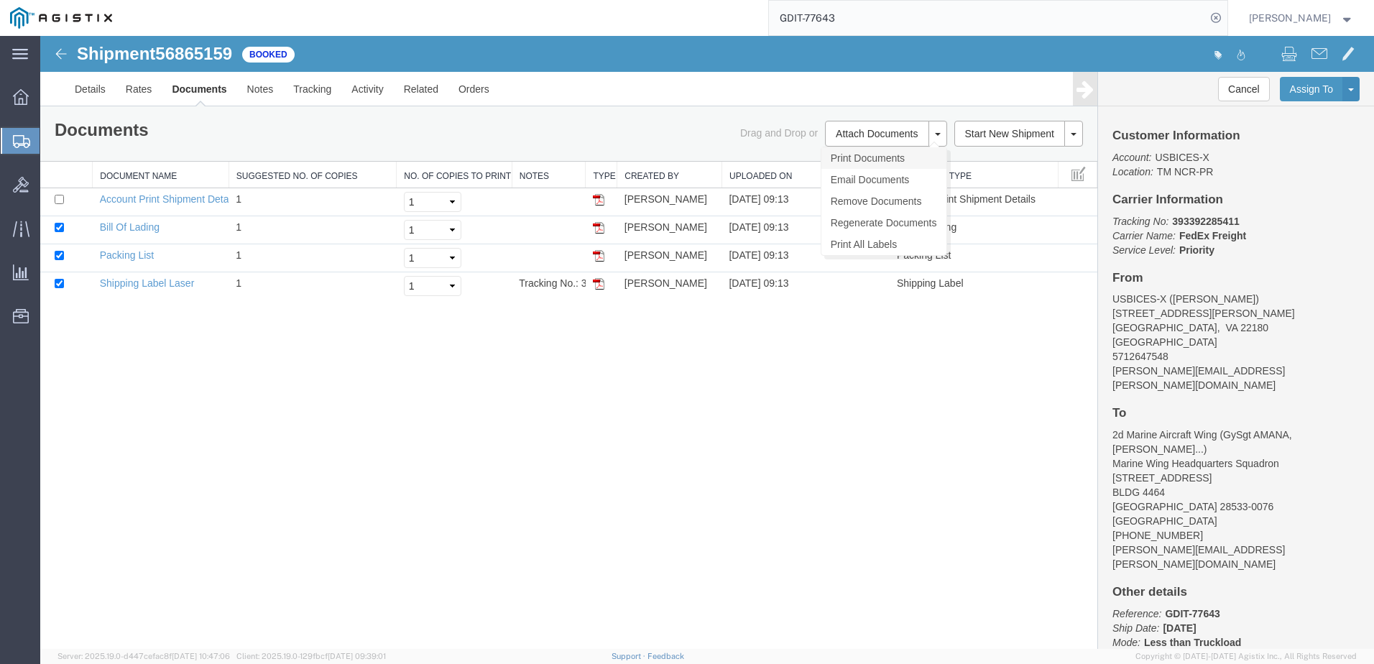
click at [920, 160] on link "Print Documents" at bounding box center [883, 158] width 125 height 22
click at [652, 423] on div "Shipment 56865159 4 of 4 Booked Details Rates Documents Notes Tracking Activity…" at bounding box center [707, 342] width 1334 height 613
